Goal: Information Seeking & Learning: Check status

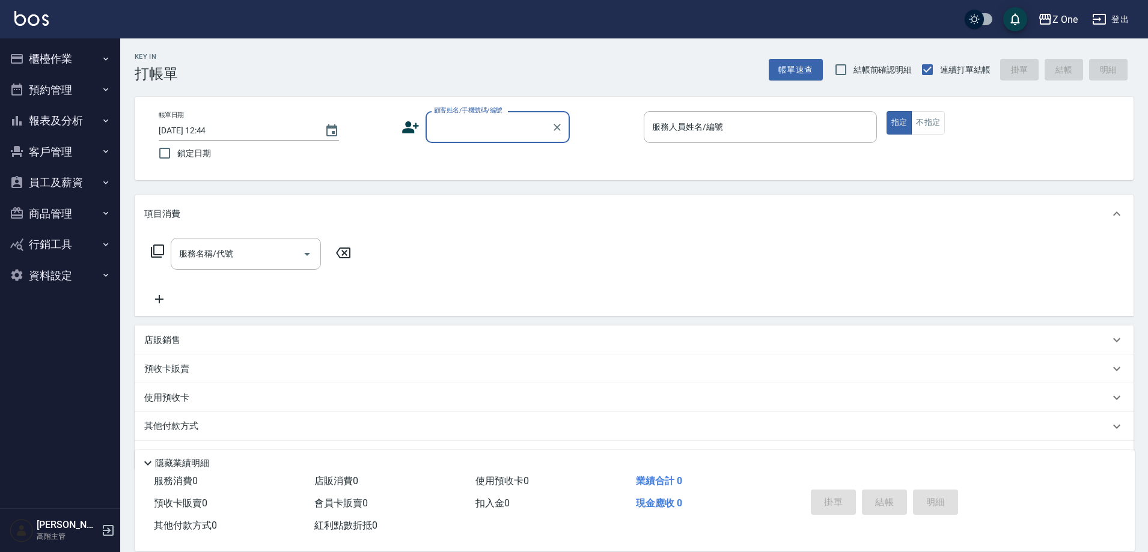
click at [78, 58] on button "櫃檯作業" at bounding box center [60, 58] width 111 height 31
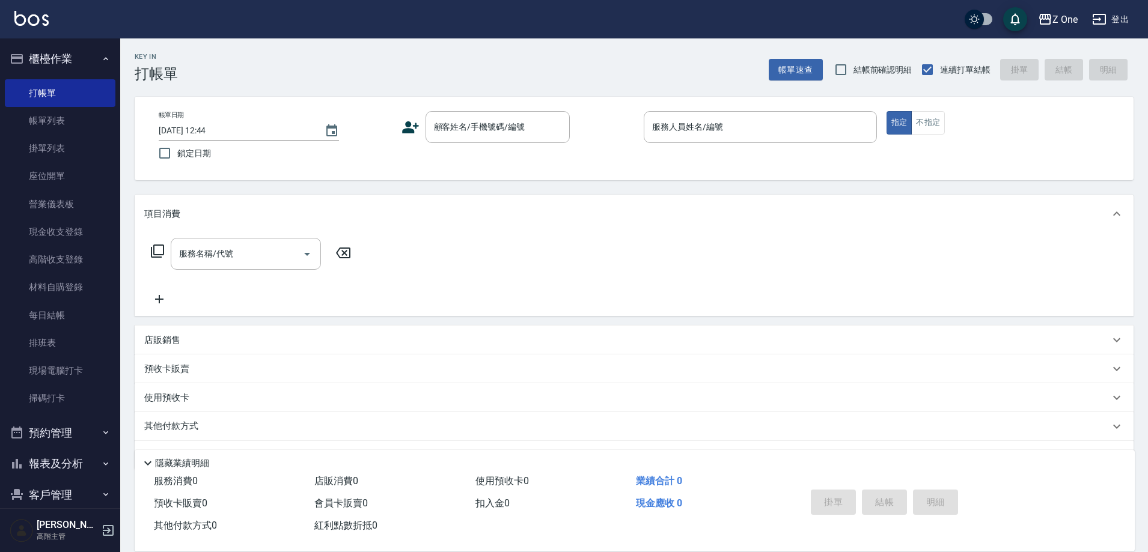
click at [78, 58] on button "櫃檯作業" at bounding box center [60, 58] width 111 height 31
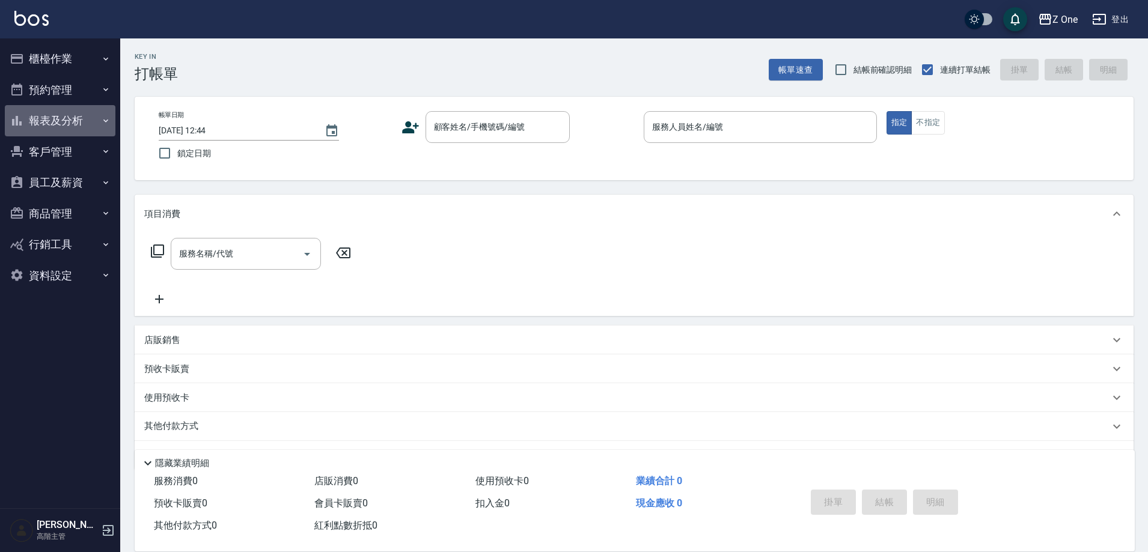
click at [86, 127] on button "報表及分析" at bounding box center [60, 120] width 111 height 31
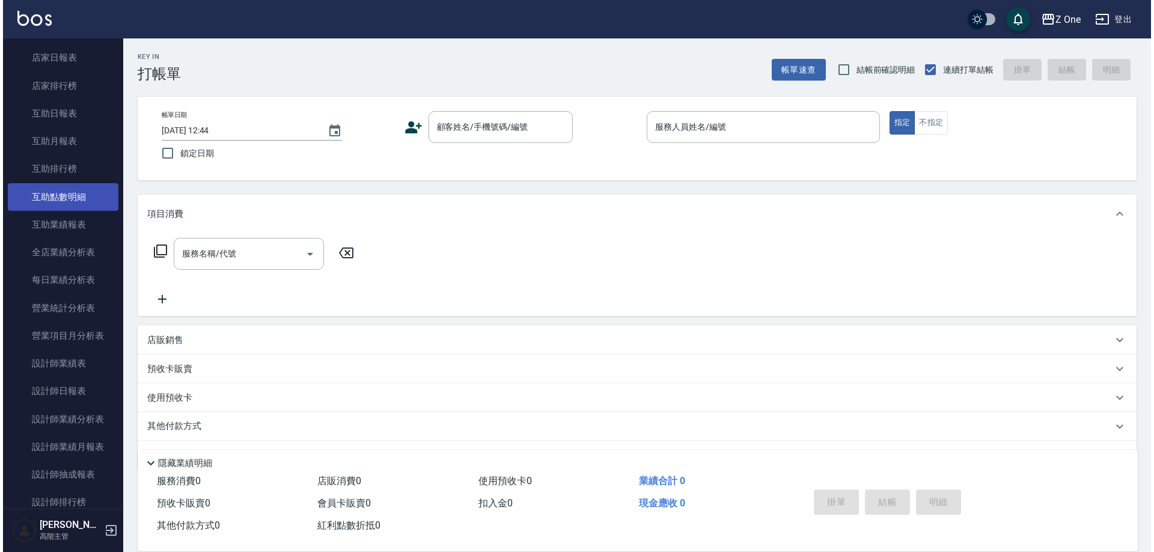
scroll to position [240, 0]
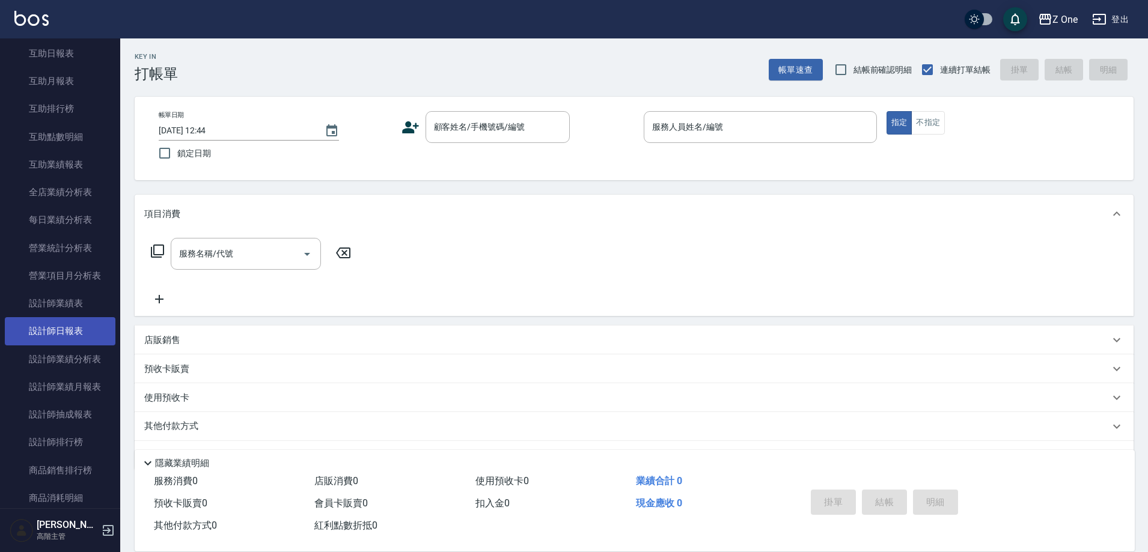
click at [102, 338] on link "設計師日報表" at bounding box center [60, 331] width 111 height 28
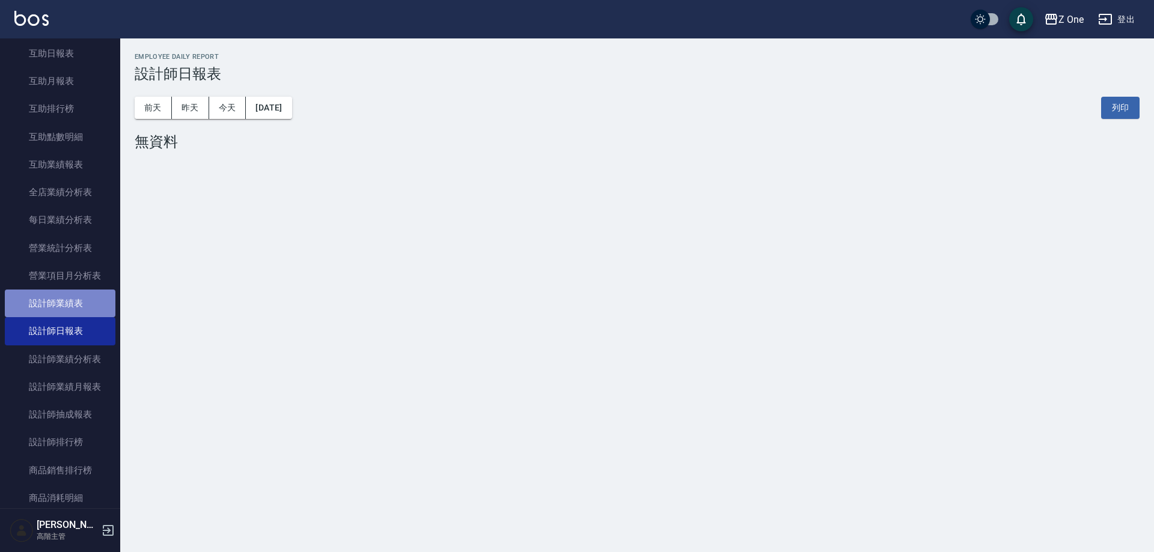
click at [82, 300] on link "設計師業績表" at bounding box center [60, 304] width 111 height 28
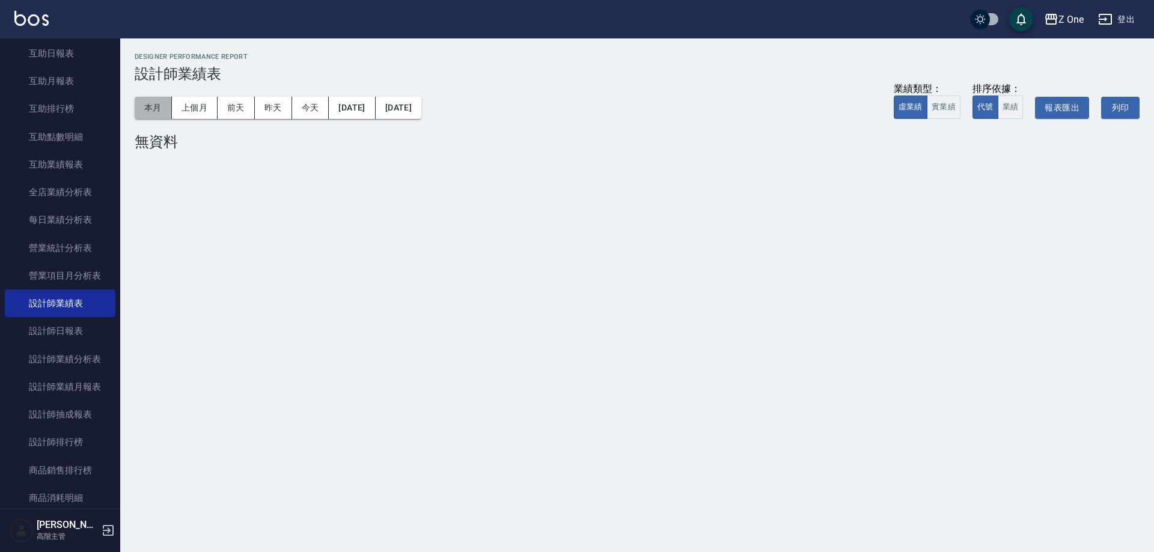
click at [157, 99] on button "本月" at bounding box center [153, 108] width 37 height 22
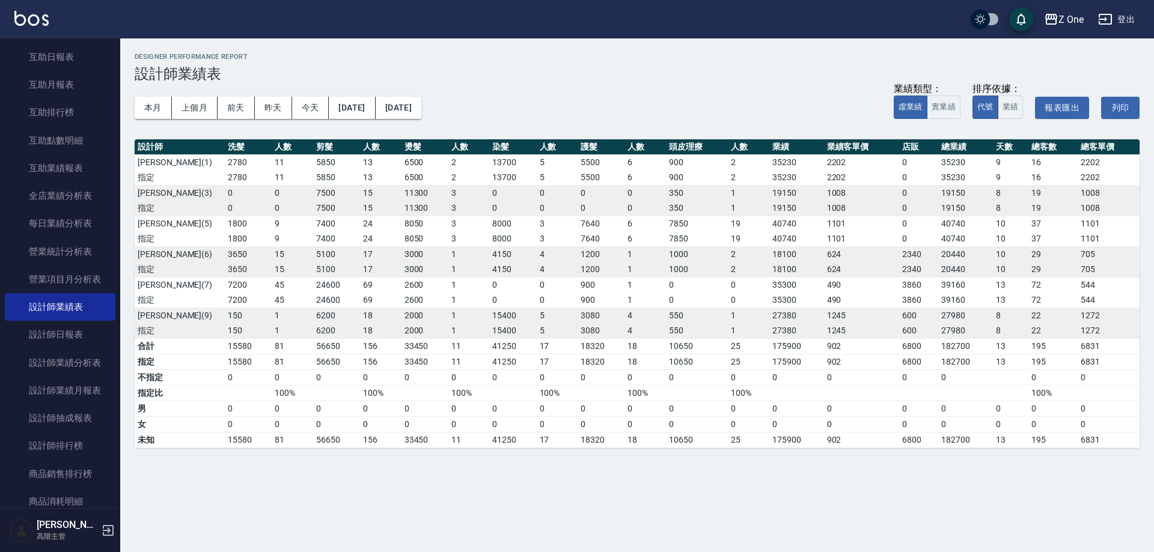
scroll to position [240, 0]
